Goal: Task Accomplishment & Management: Manage account settings

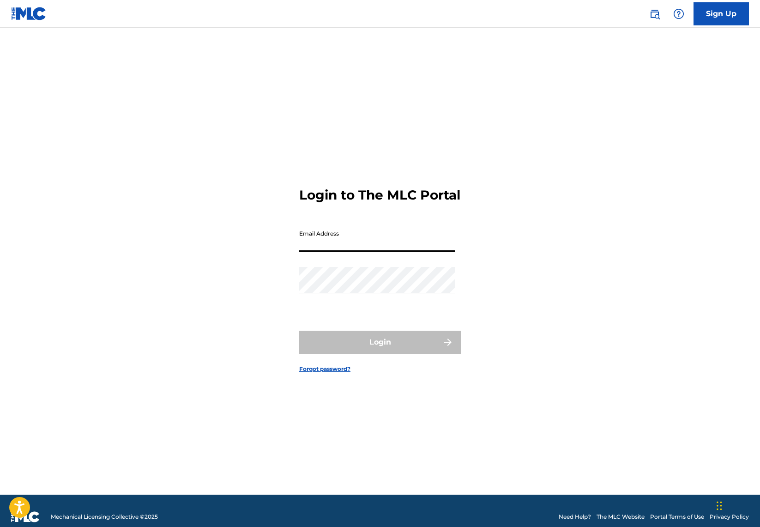
click at [333, 248] on input "Email Address" at bounding box center [377, 238] width 156 height 26
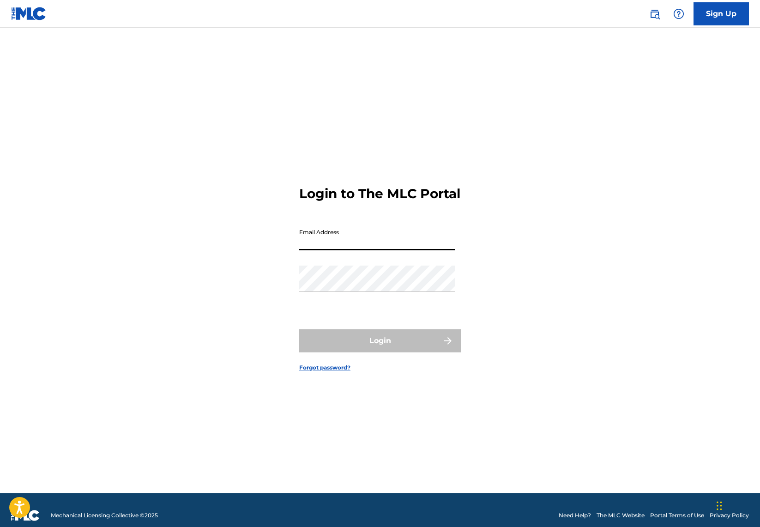
click at [334, 249] on input "Email Address" at bounding box center [377, 237] width 156 height 26
click at [335, 249] on input "Email Address" at bounding box center [377, 237] width 156 height 26
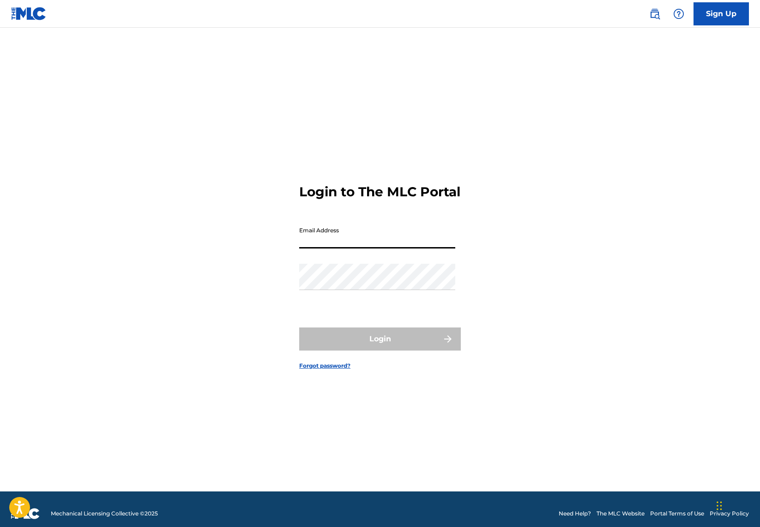
click at [392, 275] on form "Login to The MLC Portal Email Address Password Login Forgot password?" at bounding box center [380, 270] width 162 height 444
type input "[EMAIL_ADDRESS][DOMAIN_NAME]"
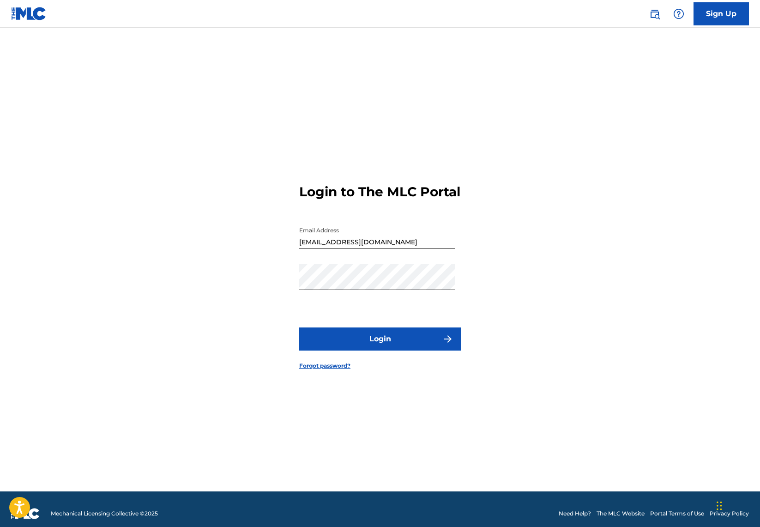
drag, startPoint x: 164, startPoint y: 383, endPoint x: 168, endPoint y: 381, distance: 4.8
click at [164, 383] on div "Login to The MLC Portal Email Address [EMAIL_ADDRESS][DOMAIN_NAME] Password Log…" at bounding box center [380, 270] width 646 height 444
click at [381, 349] on button "Login" at bounding box center [380, 338] width 162 height 23
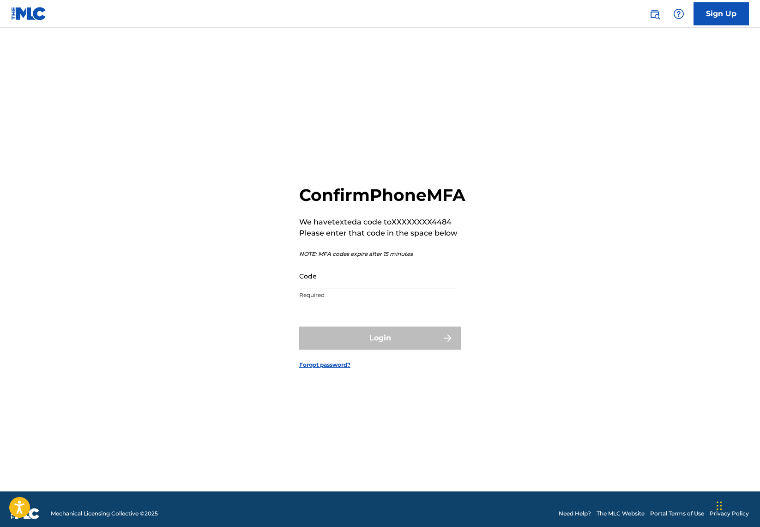
scroll to position [2, 0]
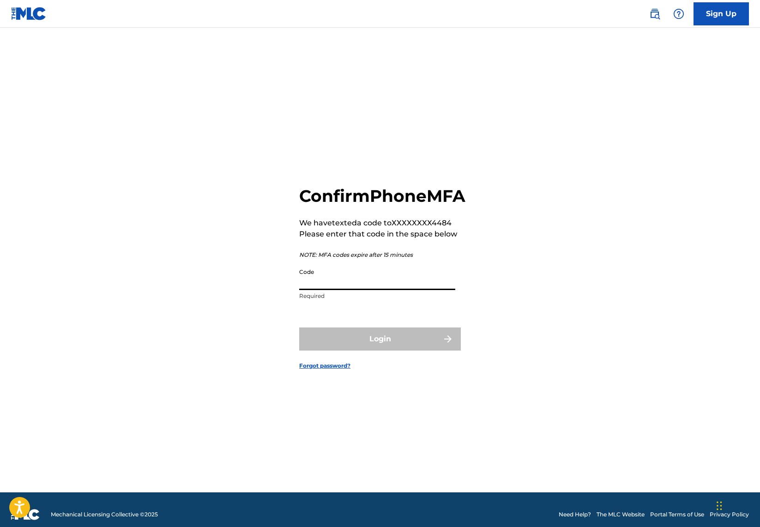
click at [310, 287] on input "Code" at bounding box center [377, 277] width 156 height 26
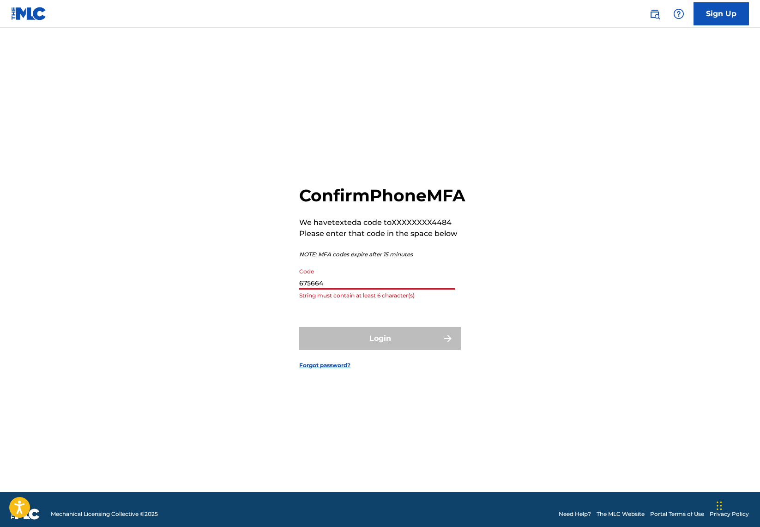
type input "6756645"
drag, startPoint x: 335, startPoint y: 294, endPoint x: 253, endPoint y: 289, distance: 81.8
click at [253, 289] on div "Confirm Phone MFA We have texted a code to XXXXXXXX4484 Please enter that code …" at bounding box center [380, 270] width 646 height 444
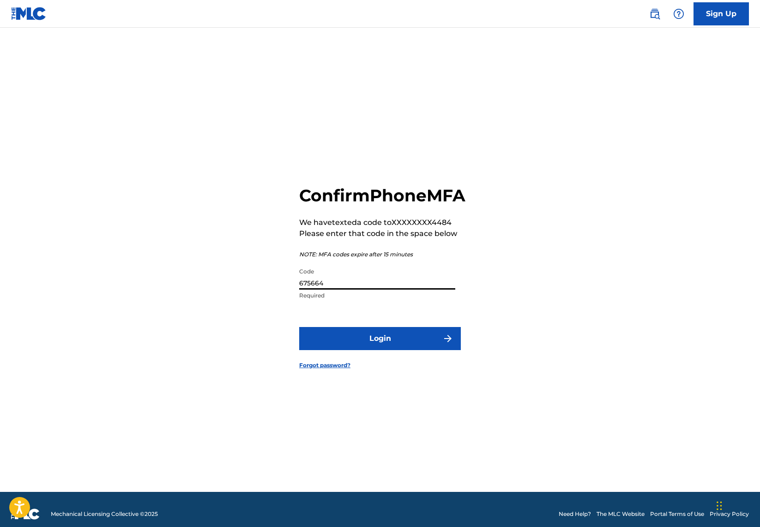
type input "675664"
click at [371, 348] on button "Login" at bounding box center [380, 338] width 162 height 23
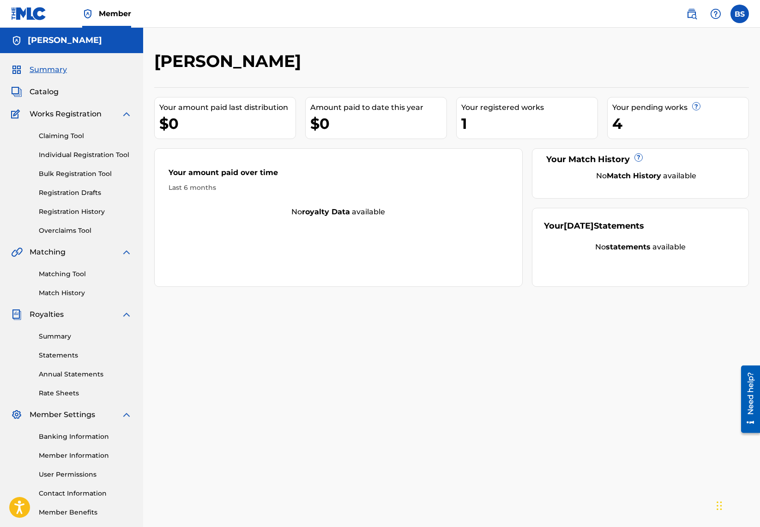
click at [632, 124] on div "4" at bounding box center [680, 123] width 136 height 21
click at [617, 125] on div "4" at bounding box center [680, 123] width 136 height 21
click at [69, 210] on link "Registration History" at bounding box center [85, 212] width 93 height 10
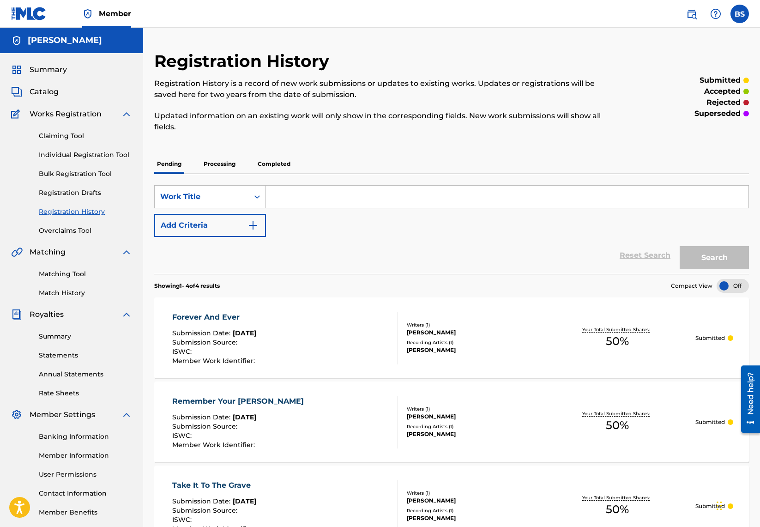
click at [736, 15] on label at bounding box center [739, 14] width 18 height 18
click at [739, 14] on input "BS [PERSON_NAME] [EMAIL_ADDRESS][DOMAIN_NAME] Notification Preferences Profile …" at bounding box center [739, 14] width 0 height 0
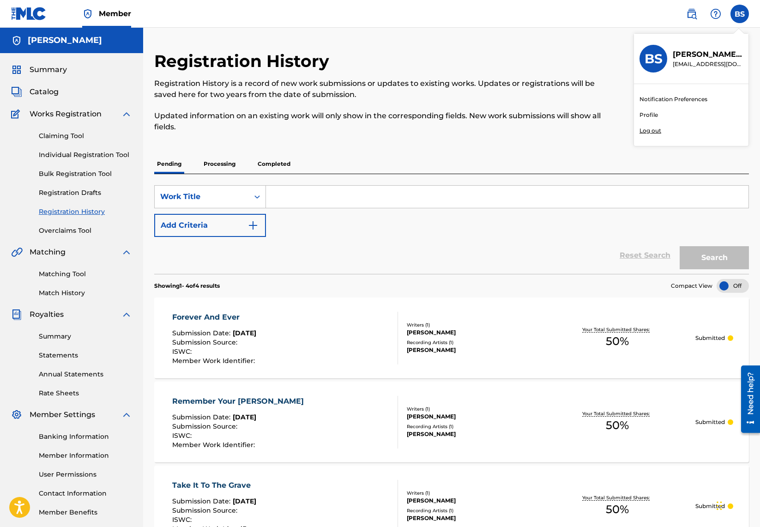
click at [653, 131] on p "Log out" at bounding box center [650, 130] width 22 height 8
click at [739, 14] on input "BS [PERSON_NAME] [EMAIL_ADDRESS][DOMAIN_NAME] Notification Preferences Profile …" at bounding box center [739, 14] width 0 height 0
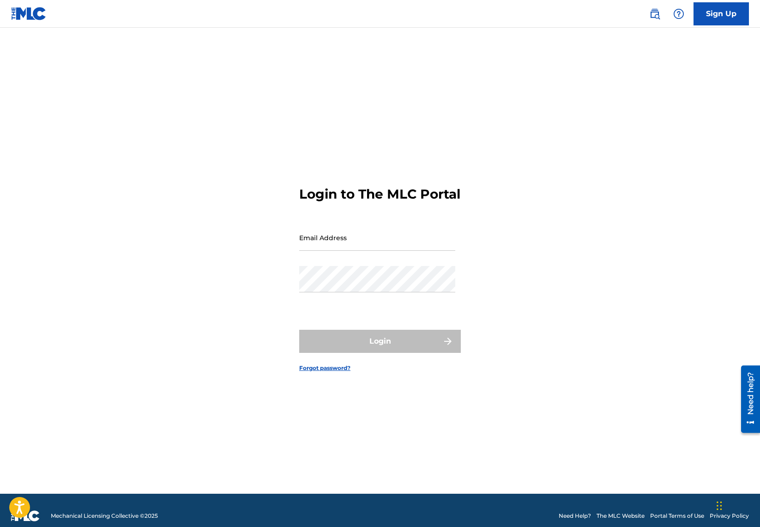
scroll to position [0, 0]
